Goal: Task Accomplishment & Management: Use online tool/utility

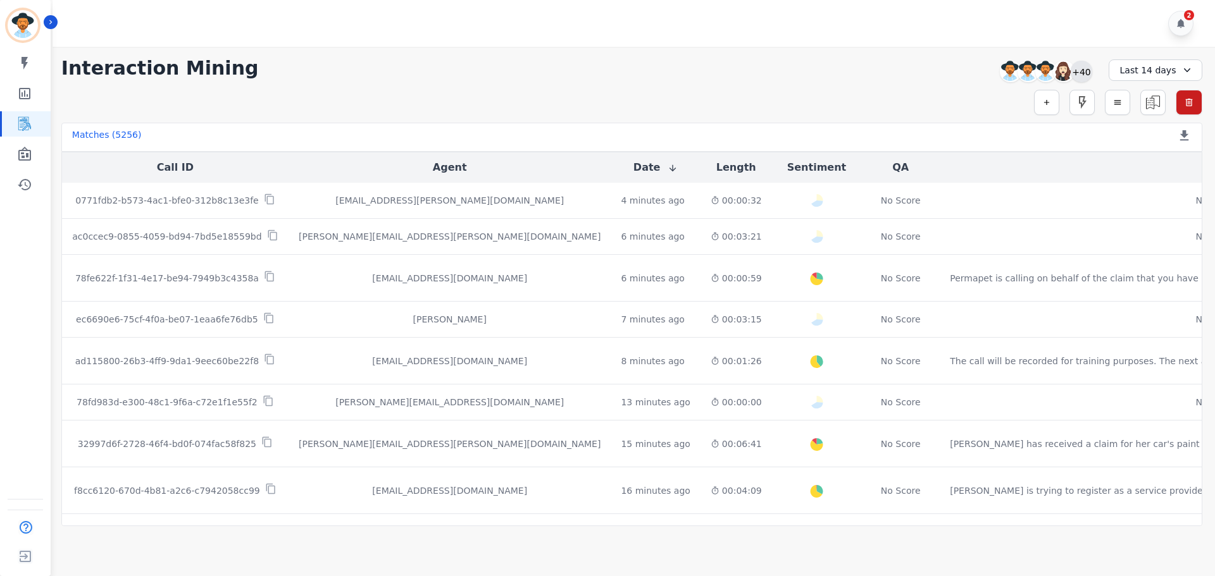
click at [1087, 75] on div "+40" at bounding box center [1082, 72] width 22 height 22
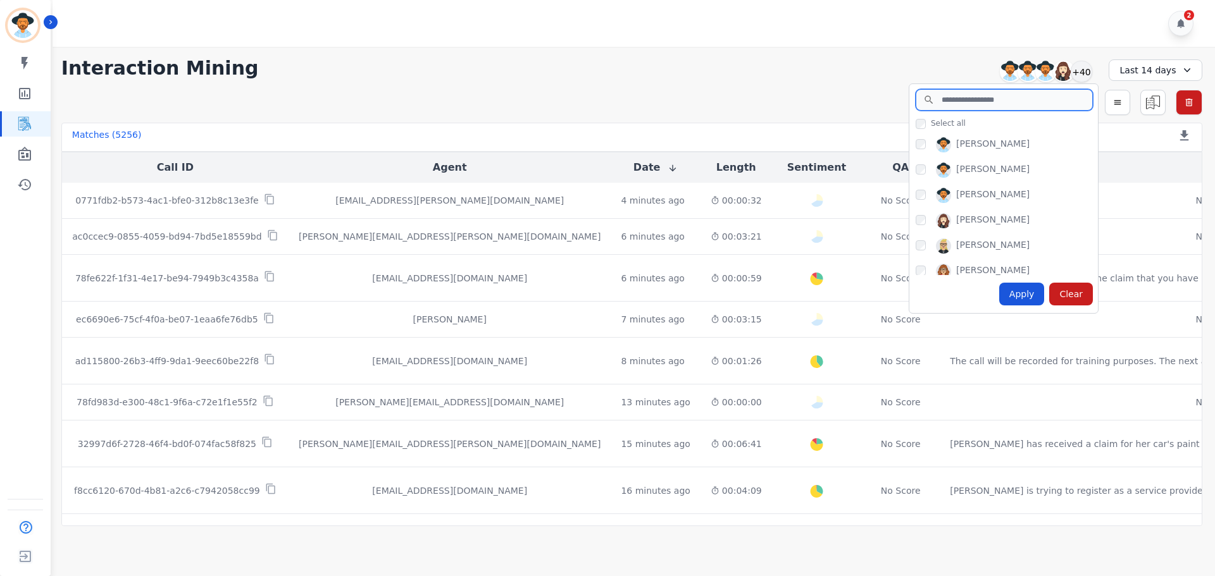
click at [992, 103] on input "search" at bounding box center [1004, 100] width 177 height 22
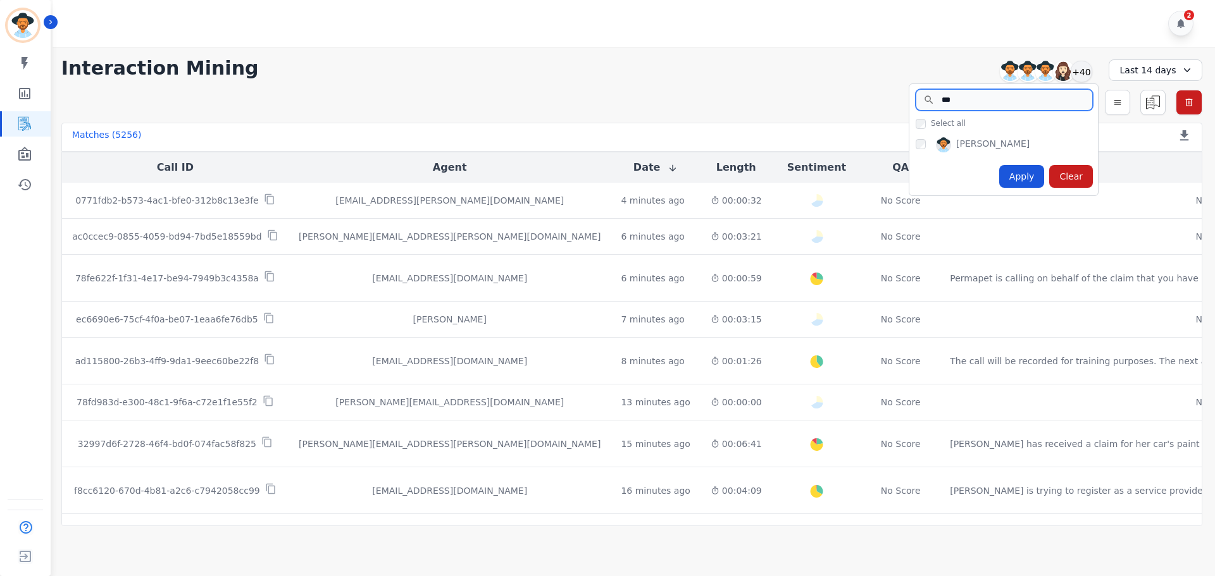
type input "***"
click at [1016, 178] on div "Apply" at bounding box center [1022, 176] width 46 height 23
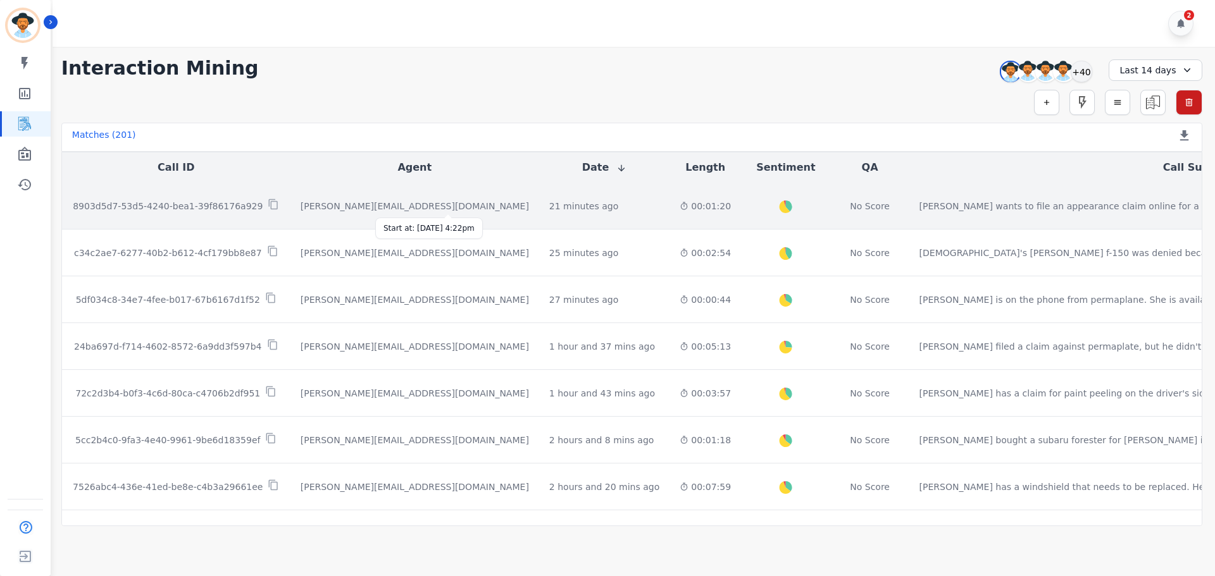
click at [549, 206] on div "21 minutes ago" at bounding box center [583, 206] width 69 height 13
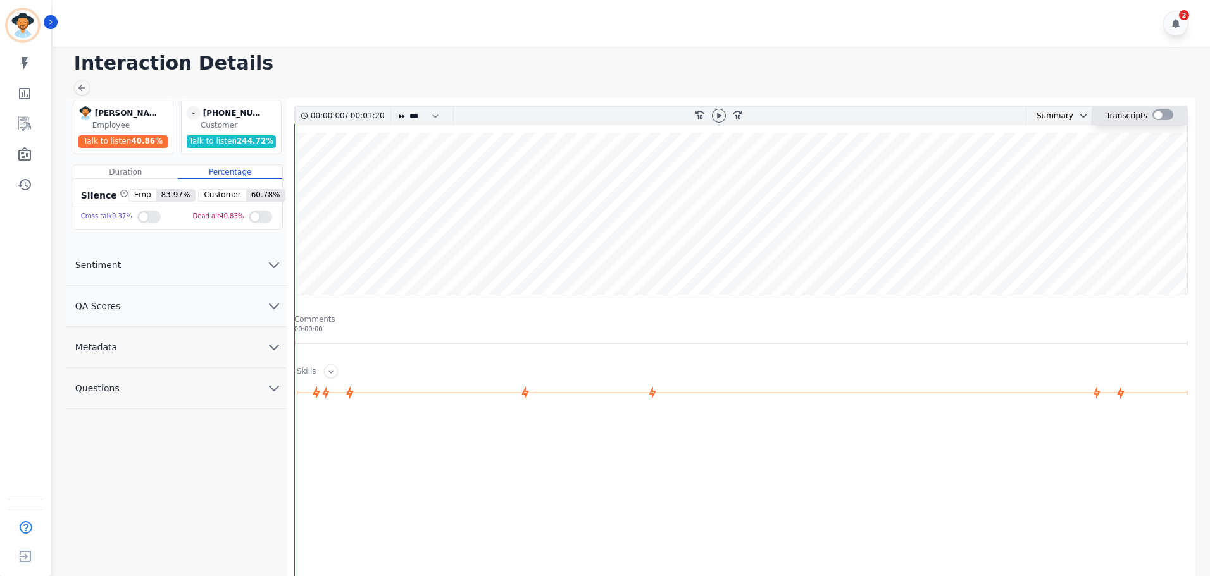
click at [1156, 111] on div at bounding box center [1162, 114] width 21 height 11
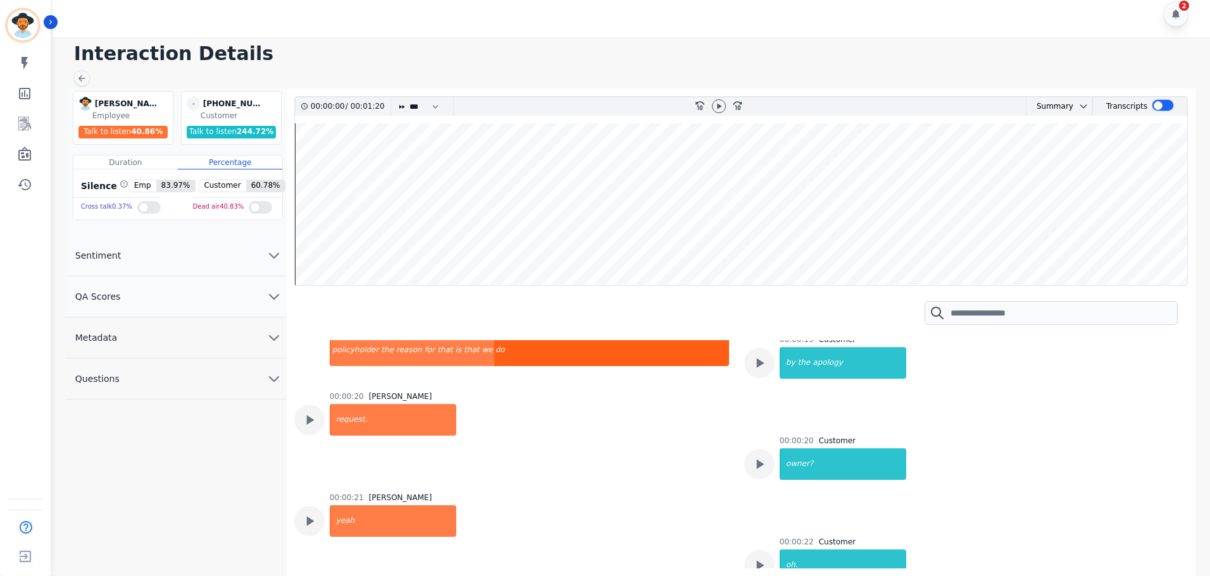
scroll to position [253, 0]
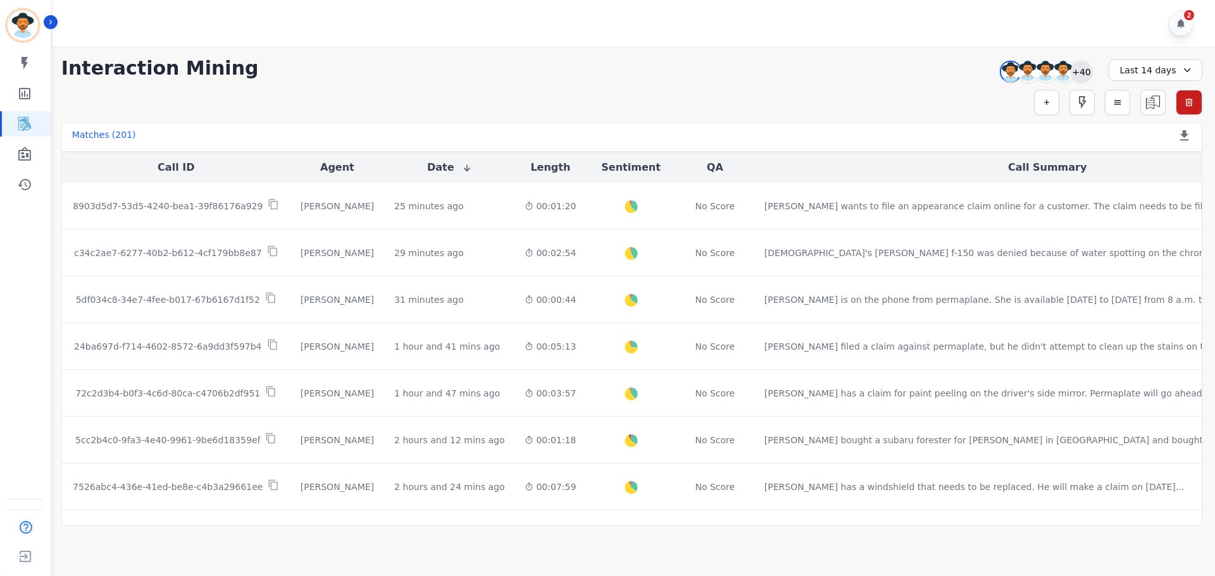
click at [1087, 72] on div "+40" at bounding box center [1082, 72] width 22 height 22
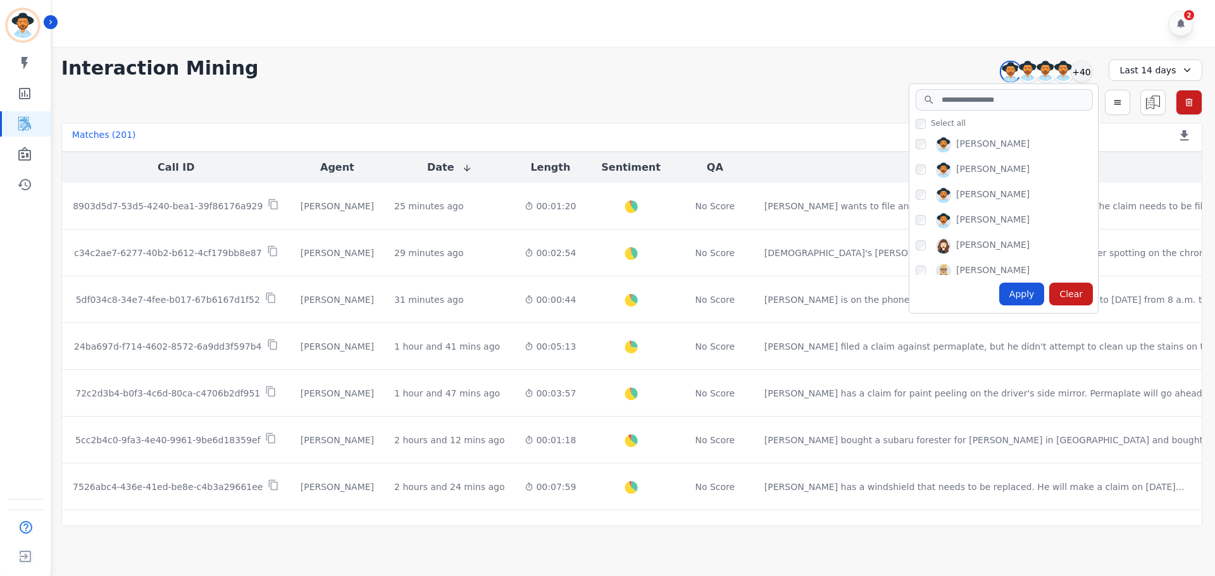
click at [1025, 295] on div "Apply" at bounding box center [1022, 294] width 46 height 23
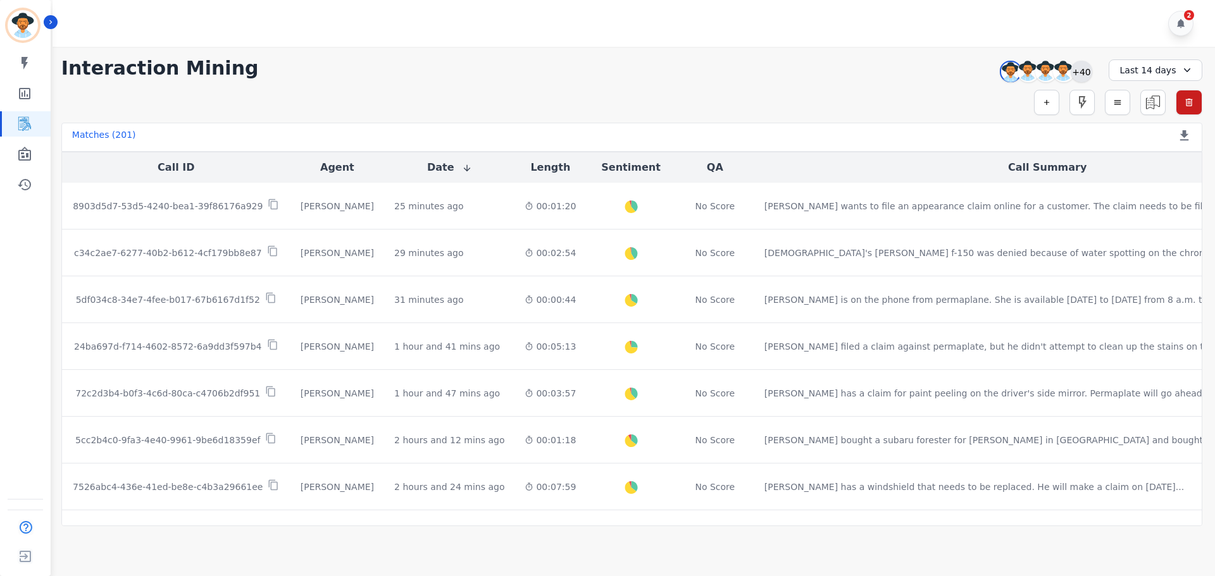
click at [1087, 72] on div "+40" at bounding box center [1082, 72] width 22 height 22
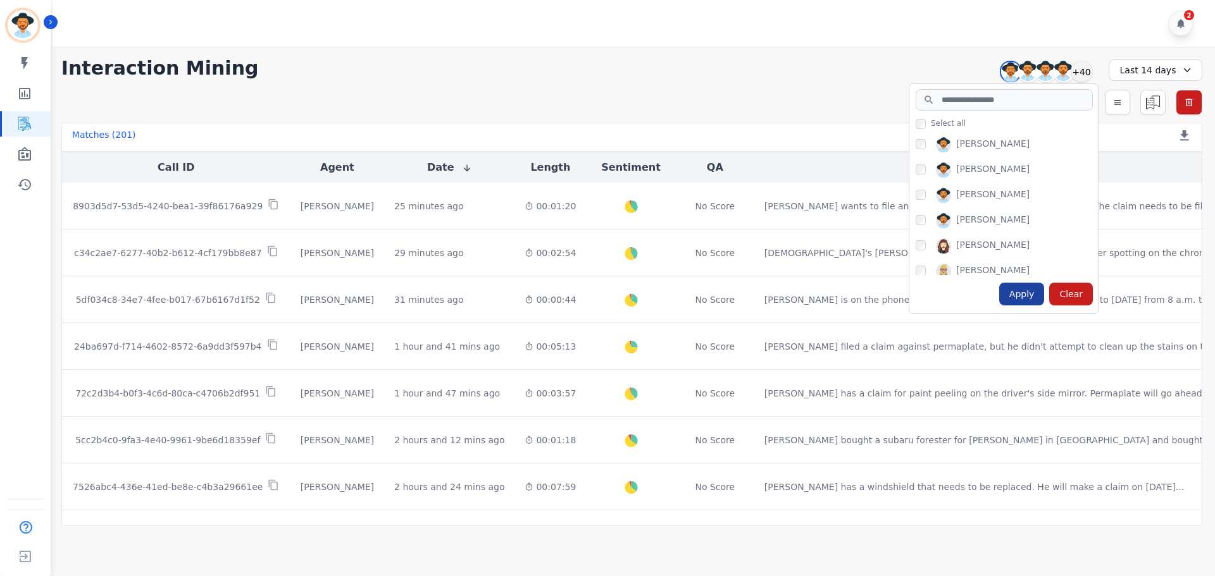
click at [1023, 289] on div "Apply" at bounding box center [1022, 294] width 46 height 23
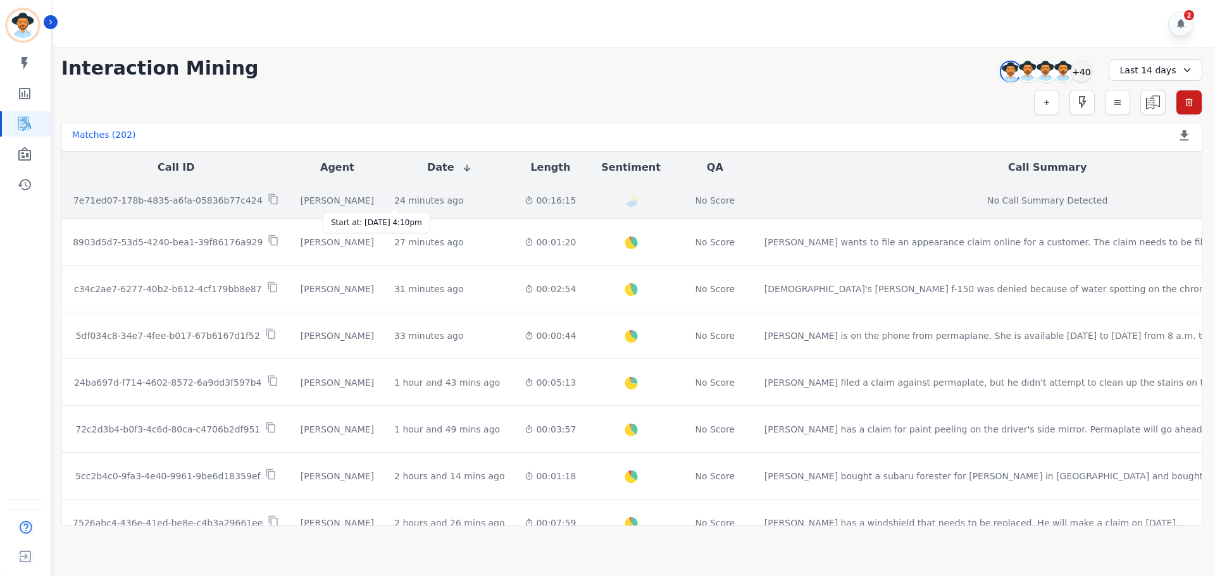
click at [394, 203] on div "24 minutes ago" at bounding box center [428, 200] width 69 height 13
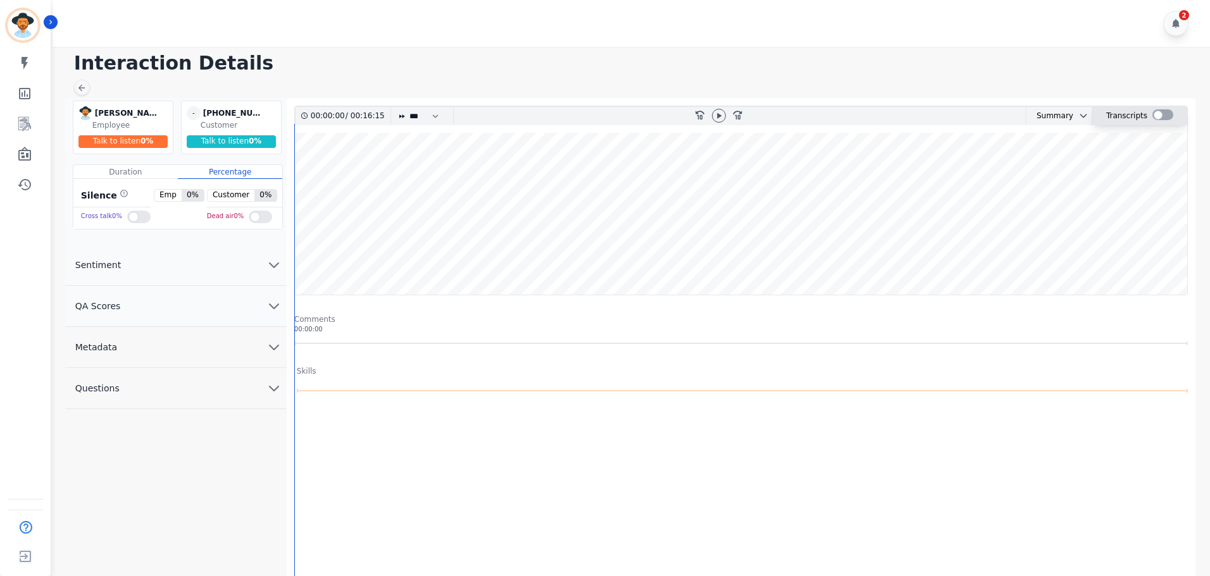
click at [1154, 114] on div at bounding box center [1162, 114] width 21 height 11
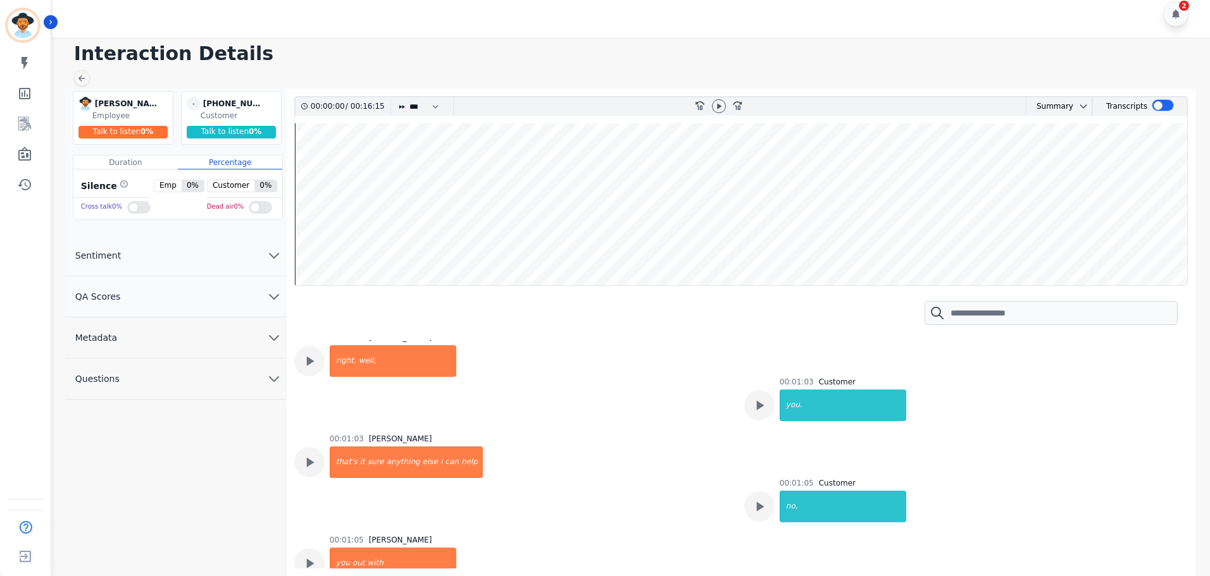
scroll to position [1364, 0]
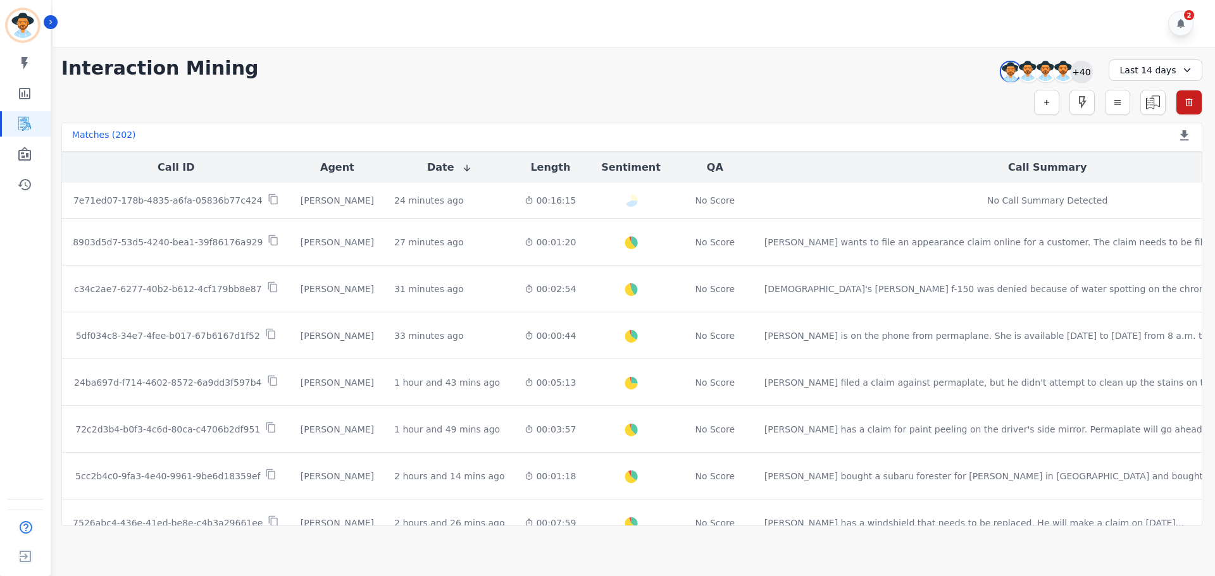
click at [1083, 78] on div "+40" at bounding box center [1082, 72] width 22 height 22
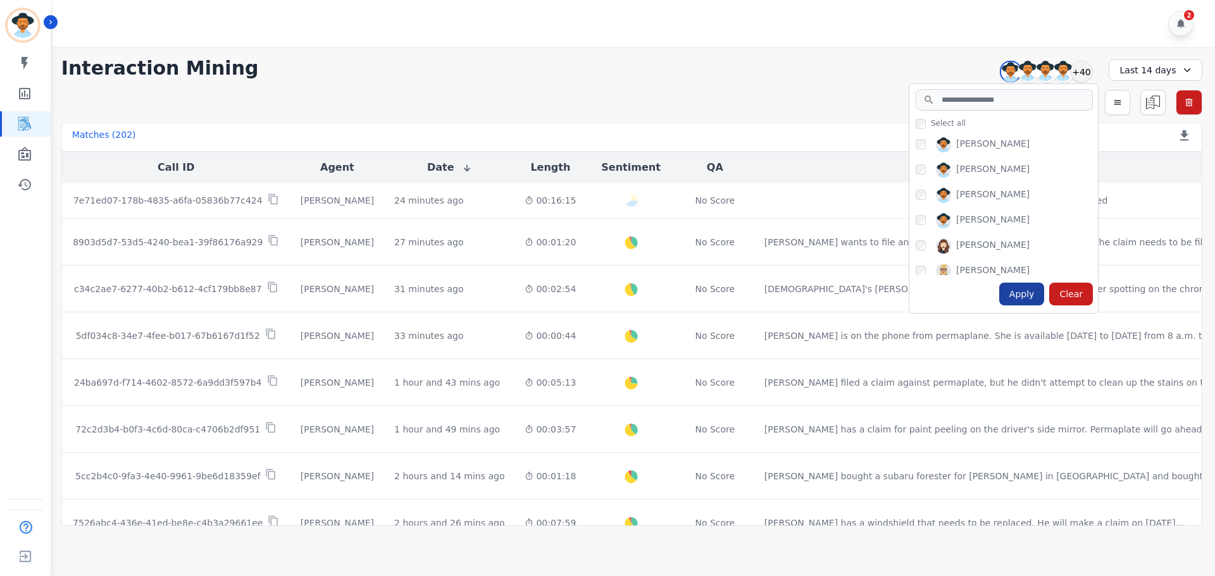
click at [1020, 294] on div "Apply" at bounding box center [1022, 294] width 46 height 23
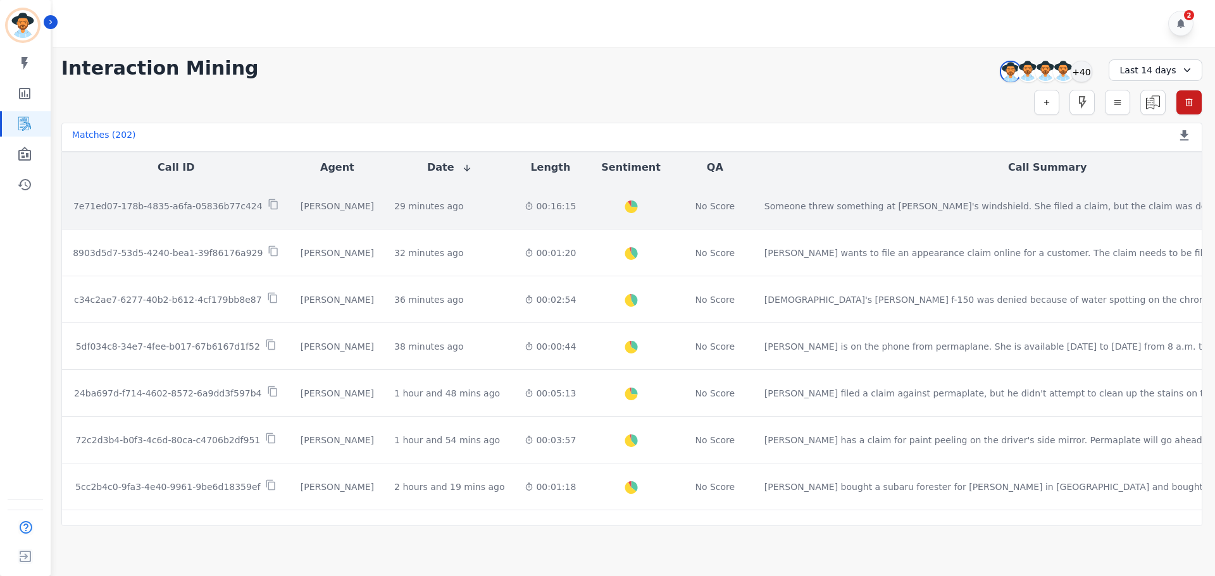
click at [695, 207] on div "No Score" at bounding box center [715, 206] width 40 height 13
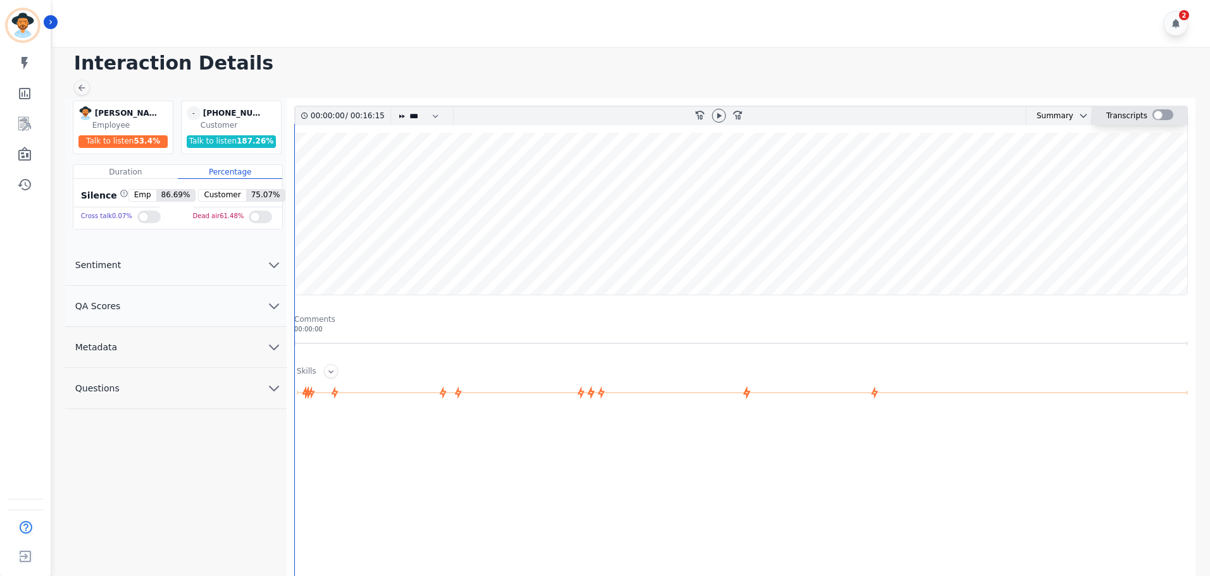
click at [1155, 114] on div at bounding box center [1162, 114] width 21 height 11
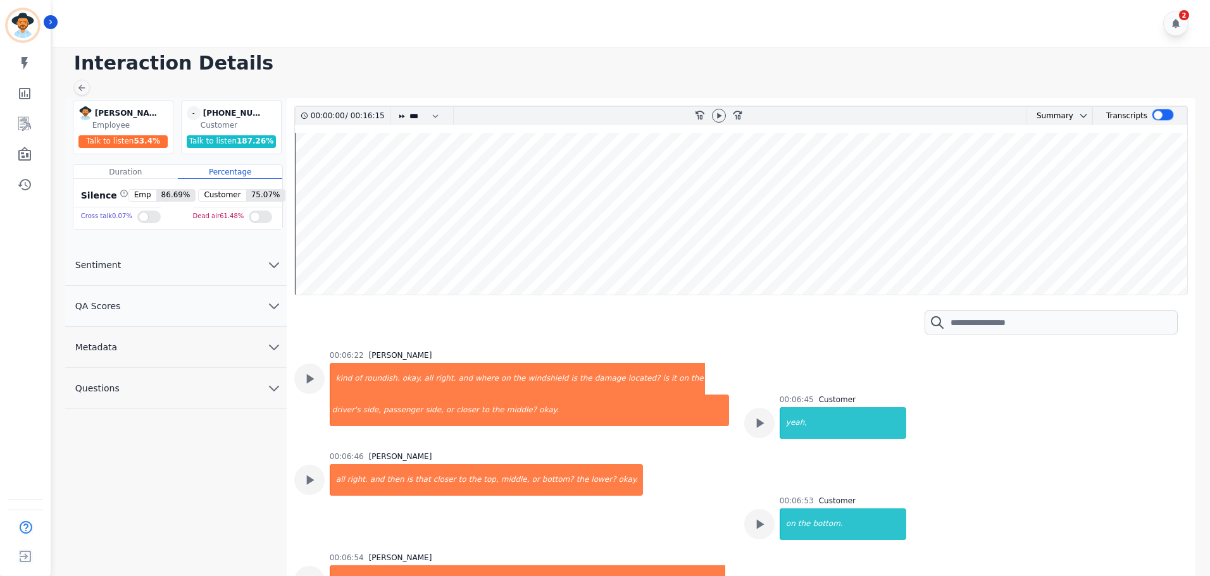
scroll to position [3354, 0]
